Goal: Navigation & Orientation: Find specific page/section

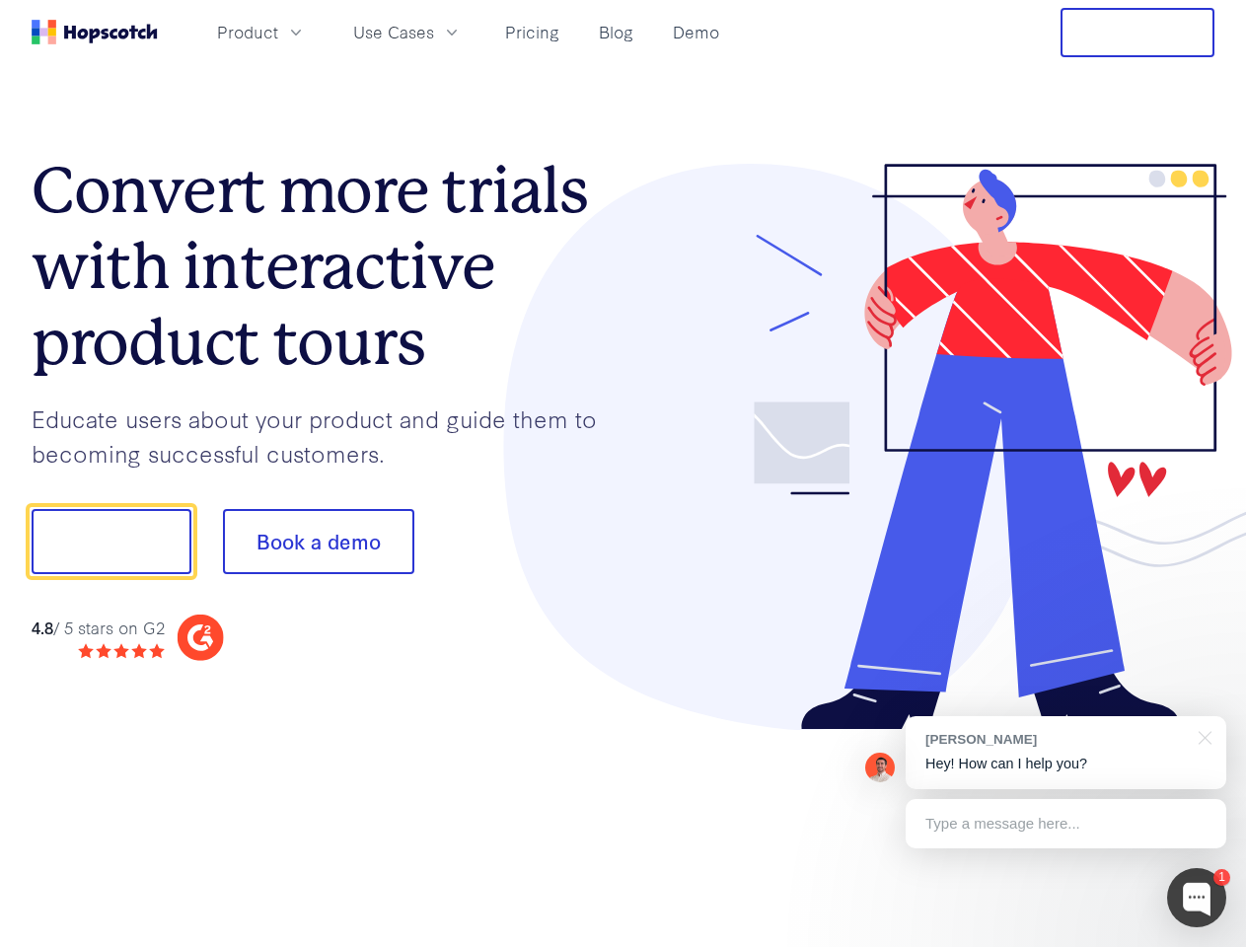
click at [623, 474] on div at bounding box center [919, 447] width 592 height 567
click at [278, 32] on span "Product" at bounding box center [247, 32] width 61 height 25
click at [434, 32] on span "Use Cases" at bounding box center [393, 32] width 81 height 25
click at [1137, 33] on button "Free Trial" at bounding box center [1137, 32] width 154 height 49
click at [110, 542] on button "Show me!" at bounding box center [112, 541] width 160 height 65
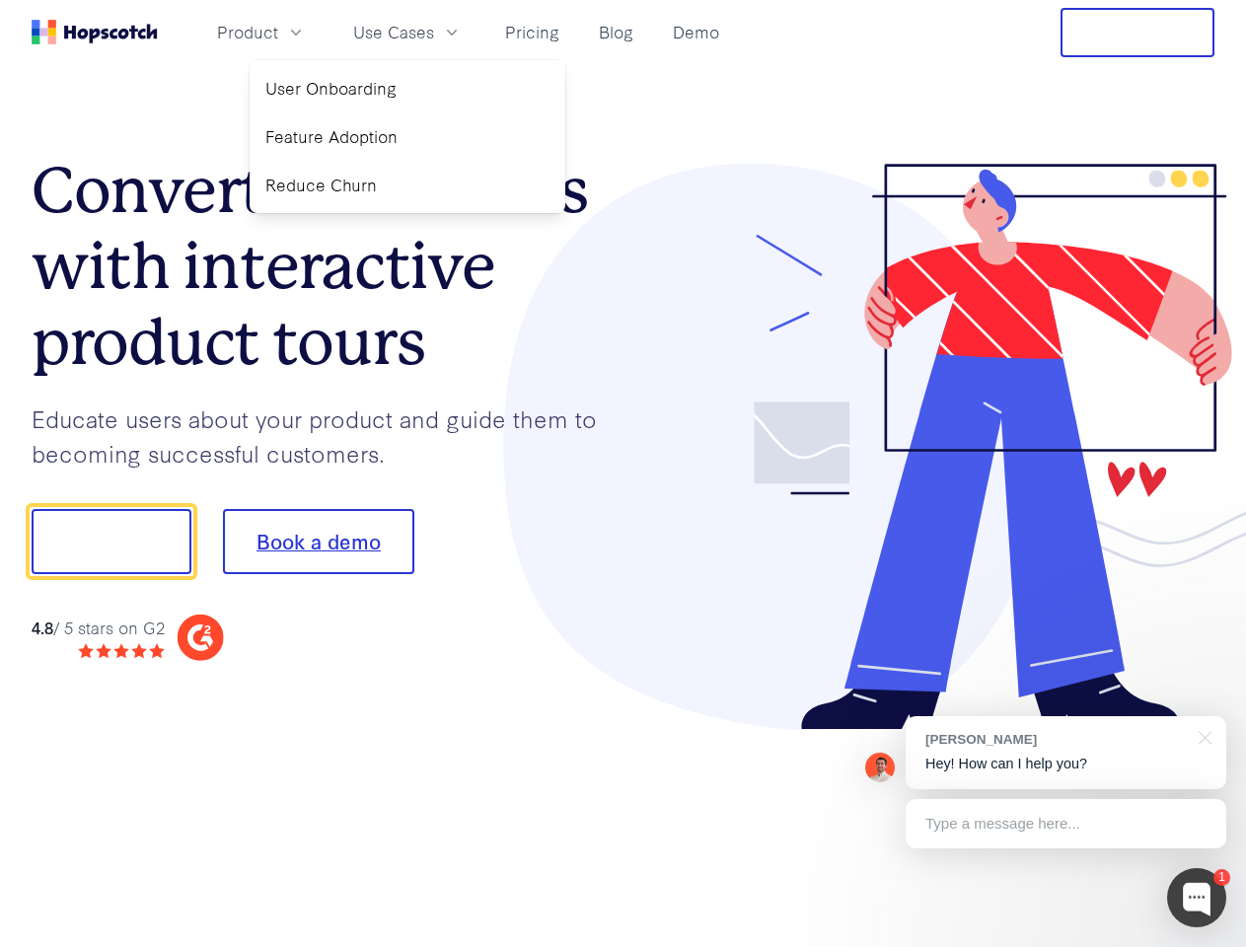
click at [318, 542] on button "Book a demo" at bounding box center [318, 541] width 191 height 65
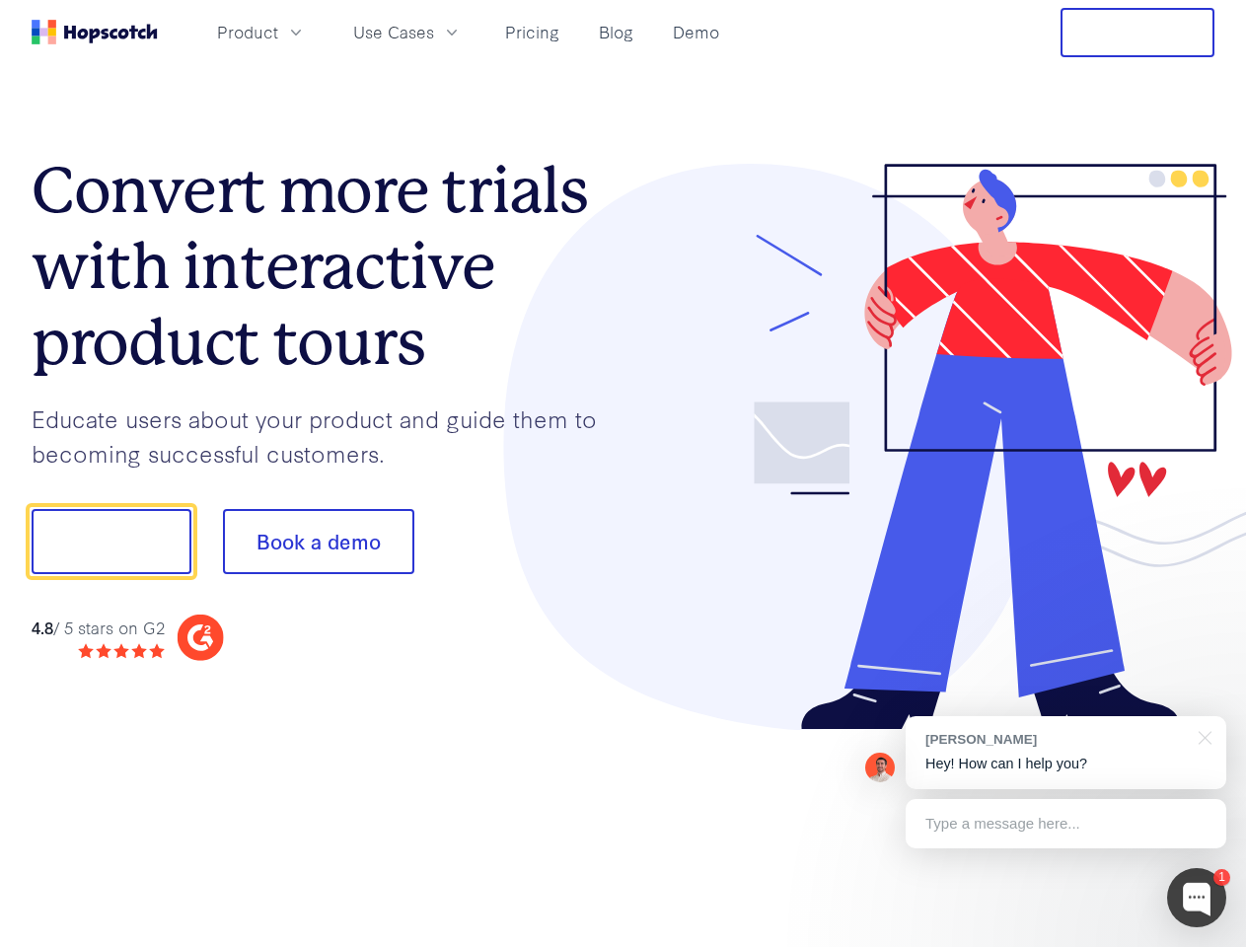
click at [1197, 898] on div at bounding box center [1196, 897] width 59 height 59
click at [1065, 753] on div "[PERSON_NAME] Hey! How can I help you?" at bounding box center [1066, 752] width 321 height 73
click at [1202, 736] on div at bounding box center [1041, 671] width 370 height 394
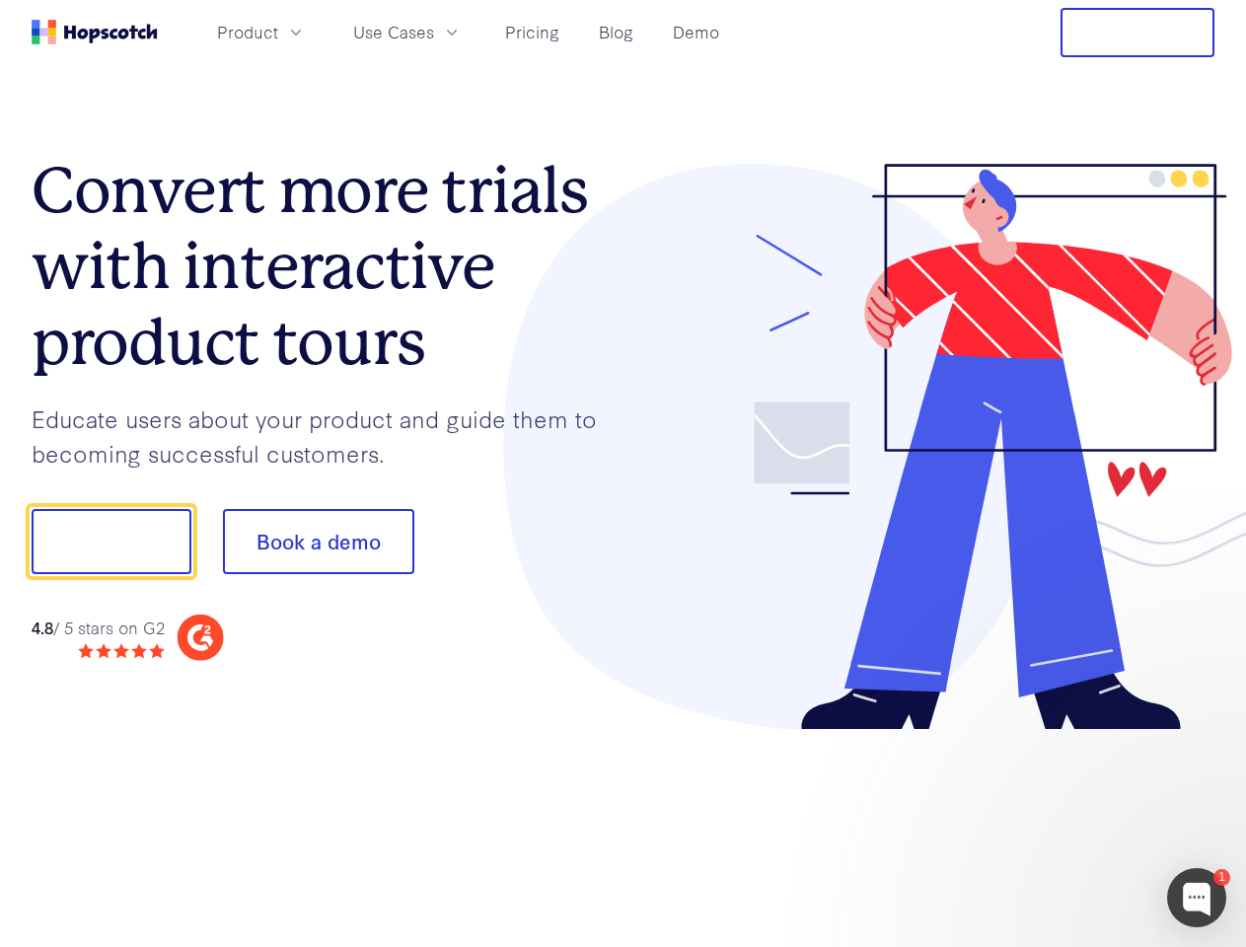
click at [1065, 824] on div at bounding box center [1041, 671] width 370 height 394
